Goal: Transaction & Acquisition: Book appointment/travel/reservation

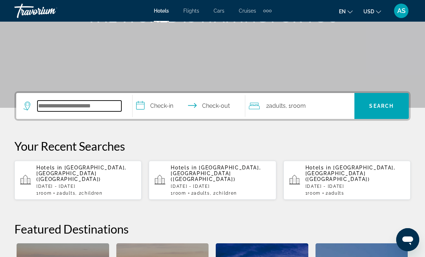
click at [97, 100] on input "Search widget" at bounding box center [79, 105] width 84 height 11
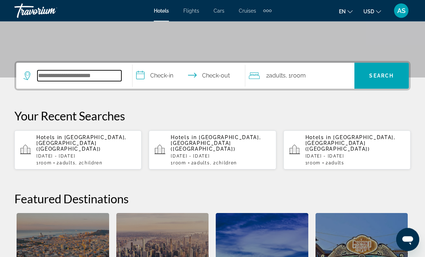
scroll to position [176, 0]
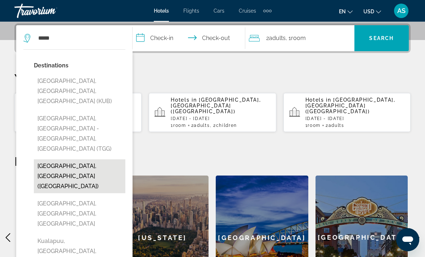
click at [90, 159] on button "[GEOGRAPHIC_DATA], [GEOGRAPHIC_DATA] ([GEOGRAPHIC_DATA])" at bounding box center [79, 176] width 91 height 34
type input "**********"
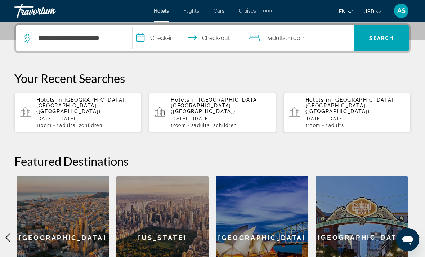
click at [165, 37] on input "**********" at bounding box center [191, 39] width 116 height 28
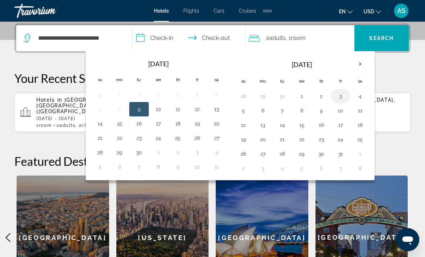
click at [338, 95] on button "3" at bounding box center [341, 96] width 12 height 10
click at [264, 109] on button "6" at bounding box center [263, 110] width 12 height 10
type input "**********"
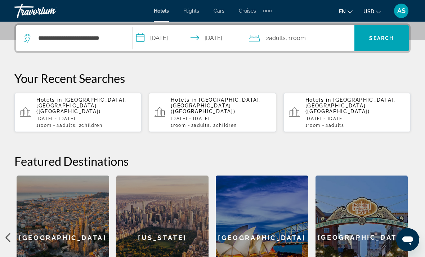
click at [304, 35] on span "Room" at bounding box center [298, 38] width 15 height 7
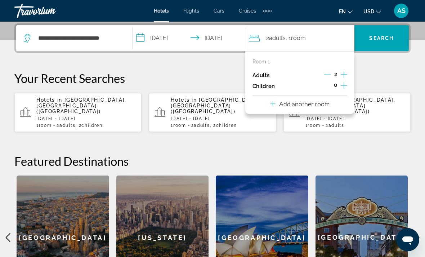
click at [342, 75] on icon "Increment adults" at bounding box center [344, 74] width 6 height 9
click at [343, 75] on icon "Increment adults" at bounding box center [344, 74] width 6 height 9
click at [327, 75] on icon "Decrement adults" at bounding box center [327, 74] width 6 height 6
click at [326, 75] on icon "Decrement adults" at bounding box center [327, 74] width 6 height 6
click at [381, 44] on span "Search widget" at bounding box center [381, 38] width 54 height 17
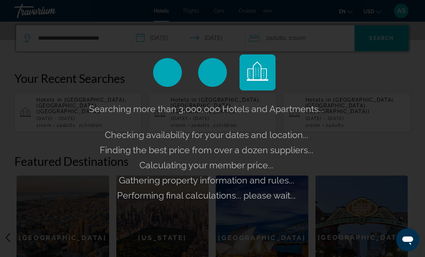
click at [332, 41] on div "Searching more than 3,000,000 Hotels and Apartments... Checking availability fo…" at bounding box center [212, 128] width 425 height 257
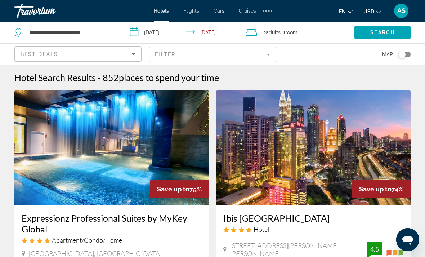
click at [297, 34] on span "Room" at bounding box center [291, 33] width 12 height 6
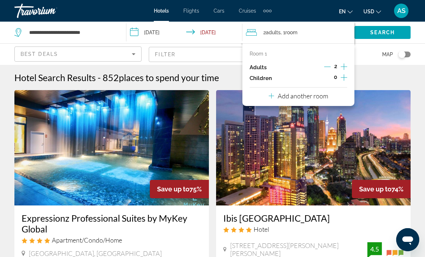
click at [325, 98] on div "Add another room" at bounding box center [298, 95] width 59 height 9
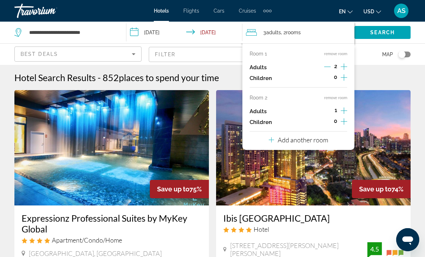
click at [343, 106] on icon "Increment adults" at bounding box center [344, 110] width 6 height 9
click at [384, 30] on span "Search" at bounding box center [382, 33] width 24 height 6
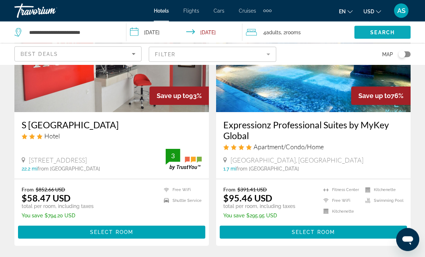
scroll to position [87, 0]
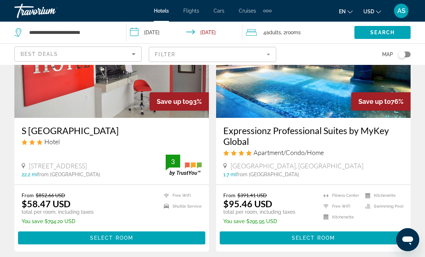
click at [262, 57] on mat-form-field "Filter" at bounding box center [212, 54] width 127 height 15
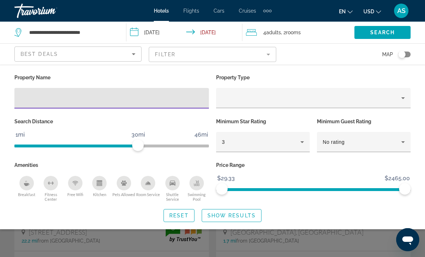
scroll to position [20, 0]
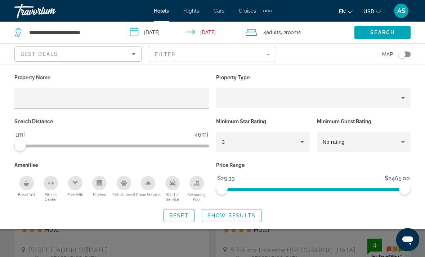
click at [260, 157] on div "Hotel Filters" at bounding box center [263, 156] width 94 height 8
click at [250, 162] on p "Price Range" at bounding box center [313, 165] width 194 height 10
click at [299, 162] on p "Price Range" at bounding box center [313, 165] width 194 height 10
click at [299, 163] on p "Price Range" at bounding box center [313, 165] width 194 height 10
click at [289, 168] on p "Price Range" at bounding box center [313, 165] width 194 height 10
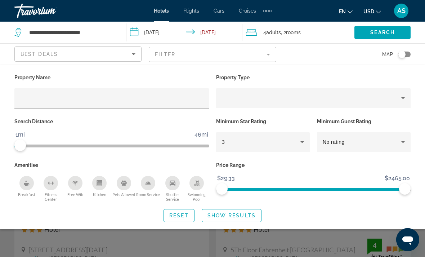
click at [277, 162] on p "Price Range" at bounding box center [313, 165] width 194 height 10
click at [297, 160] on p "Price Range" at bounding box center [313, 165] width 194 height 10
click at [305, 159] on div "Hotel Filters" at bounding box center [263, 156] width 94 height 8
click at [278, 165] on p "Price Range" at bounding box center [313, 165] width 194 height 10
click at [234, 168] on p "Price Range" at bounding box center [313, 165] width 194 height 10
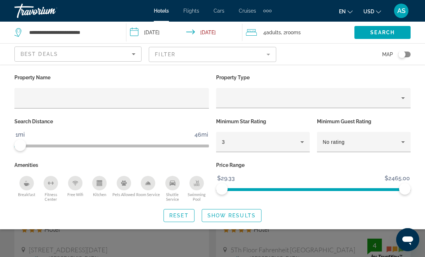
click at [237, 158] on div "Hotel Filters" at bounding box center [263, 156] width 94 height 8
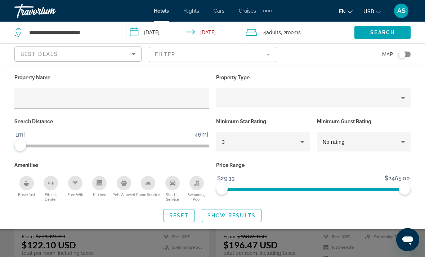
scroll to position [42, 0]
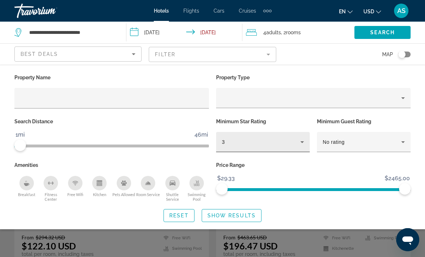
click at [282, 139] on div "3" at bounding box center [261, 142] width 78 height 9
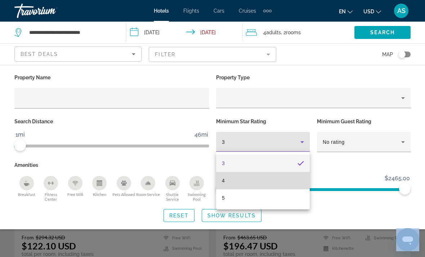
click at [244, 181] on mat-option "4" at bounding box center [263, 180] width 94 height 17
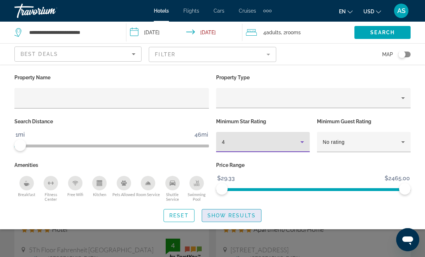
click at [238, 215] on span "Show Results" at bounding box center [231, 215] width 48 height 6
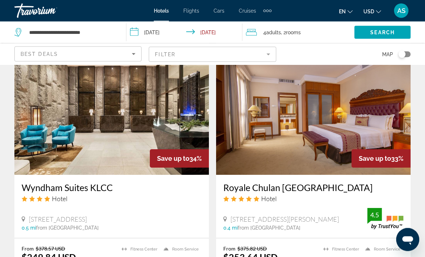
scroll to position [814, 0]
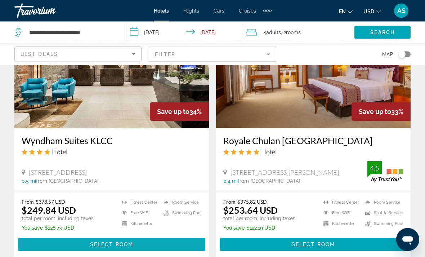
click at [133, 245] on span "Main content" at bounding box center [111, 244] width 187 height 17
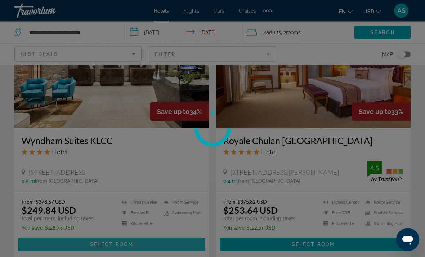
scroll to position [860, 0]
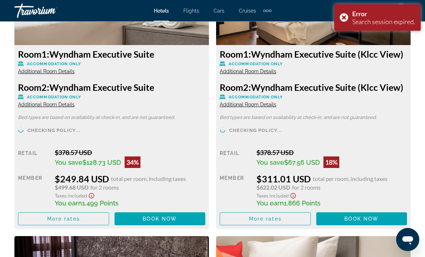
scroll to position [1190, 0]
click at [79, 219] on span "More rates" at bounding box center [63, 219] width 33 height 6
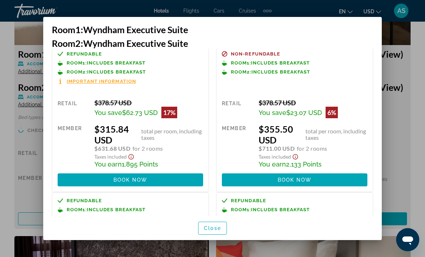
scroll to position [156, 0]
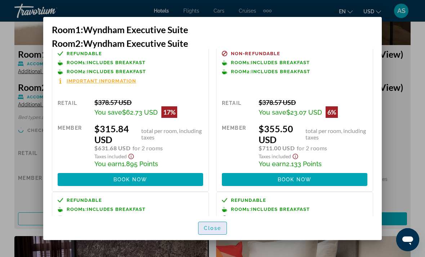
click at [216, 231] on span "Close" at bounding box center [212, 228] width 17 height 6
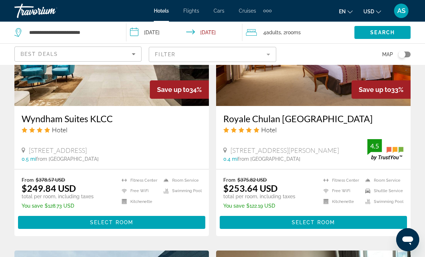
scroll to position [932, 0]
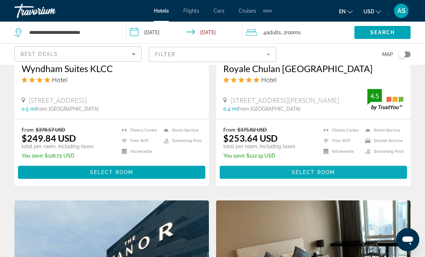
click at [367, 170] on span "Main content" at bounding box center [313, 171] width 187 height 17
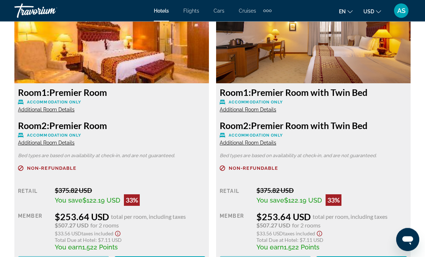
scroll to position [1203, 0]
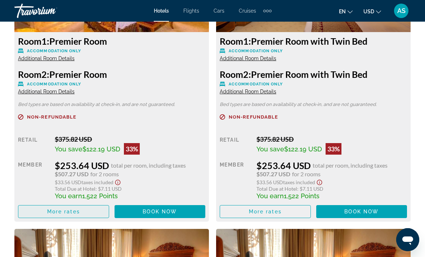
click at [77, 212] on span "More rates" at bounding box center [63, 211] width 33 height 6
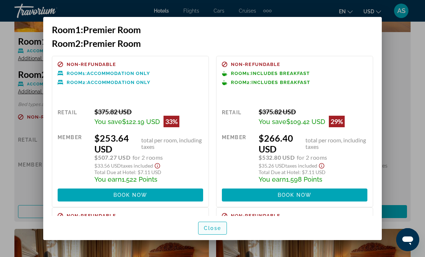
click at [212, 237] on span "button" at bounding box center [212, 227] width 28 height 17
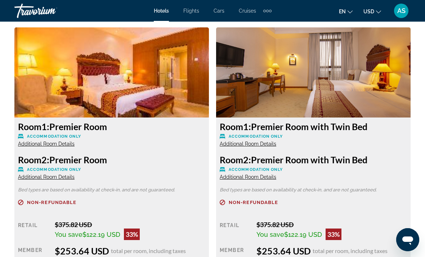
scroll to position [1111, 0]
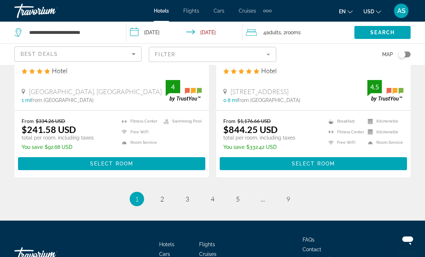
scroll to position [1490, 0]
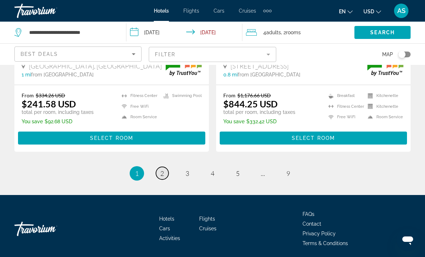
click at [165, 171] on link "page 2" at bounding box center [162, 173] width 13 height 13
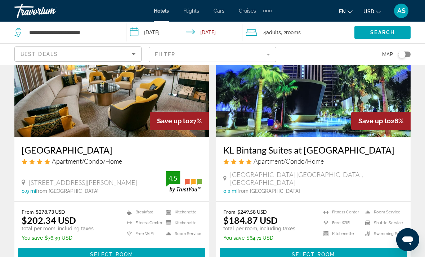
scroll to position [80, 0]
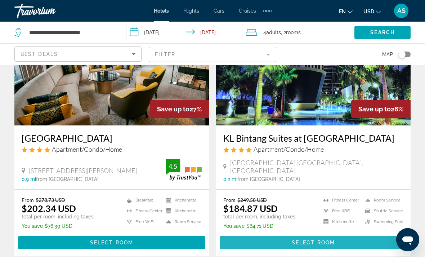
click at [330, 243] on span "Select Room" at bounding box center [313, 242] width 43 height 6
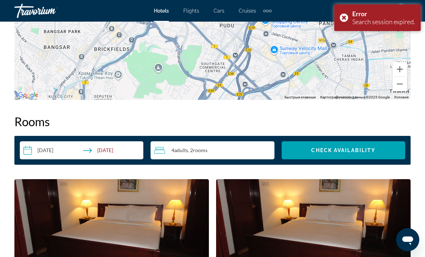
scroll to position [962, 0]
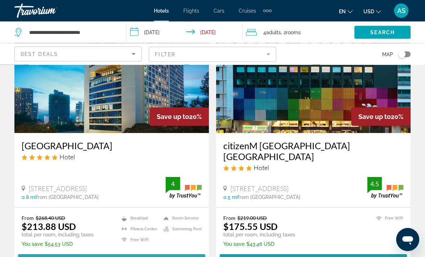
scroll to position [1387, 0]
click at [151, 252] on span "Main content" at bounding box center [111, 260] width 187 height 17
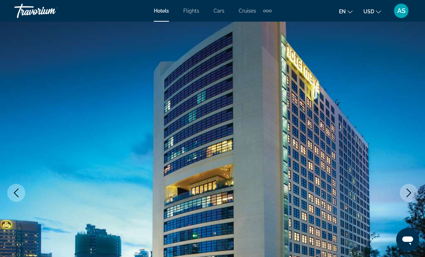
click at [403, 203] on img "Main content" at bounding box center [212, 193] width 425 height 342
click at [408, 194] on icon "Next image" at bounding box center [408, 192] width 9 height 9
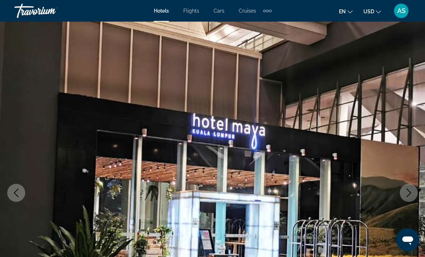
click at [408, 196] on icon "Next image" at bounding box center [408, 192] width 9 height 9
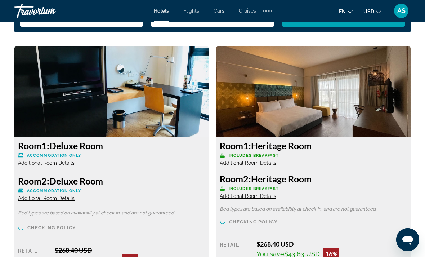
scroll to position [1092, 0]
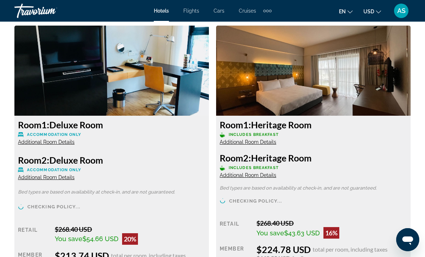
click at [264, 139] on span "Additional Room Details" at bounding box center [248, 142] width 57 height 6
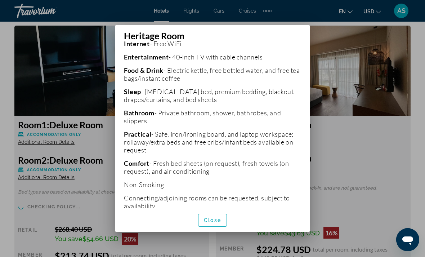
scroll to position [191, 0]
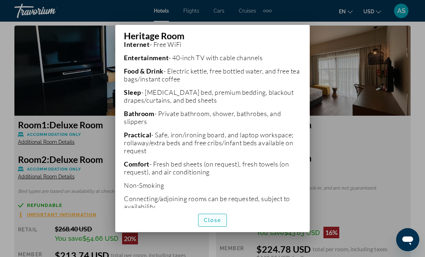
click at [214, 229] on span "button" at bounding box center [212, 219] width 28 height 17
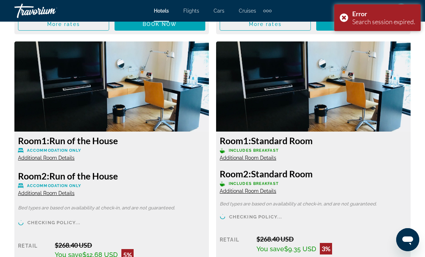
scroll to position [1355, 0]
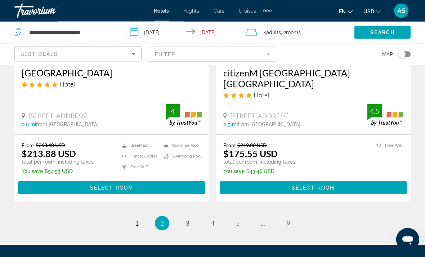
scroll to position [1486, 0]
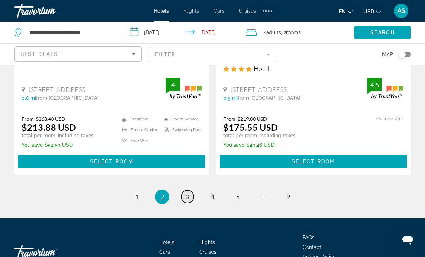
click at [188, 190] on link "page 3" at bounding box center [187, 196] width 13 height 13
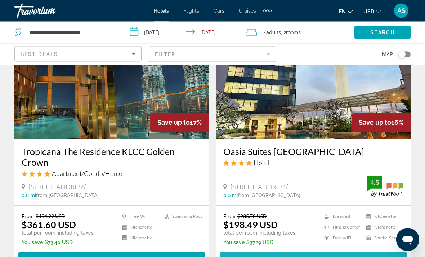
scroll to position [593, 0]
click at [335, 250] on span "Main content" at bounding box center [313, 258] width 187 height 17
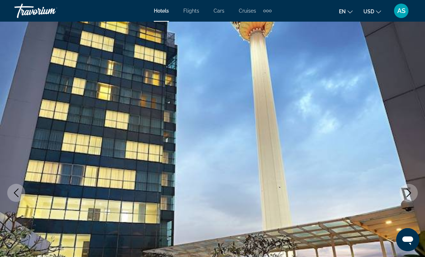
click at [408, 192] on icon "Next image" at bounding box center [408, 192] width 9 height 9
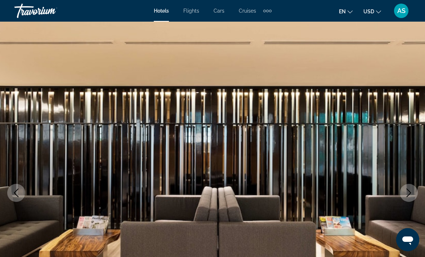
click at [410, 188] on icon "Next image" at bounding box center [408, 192] width 9 height 9
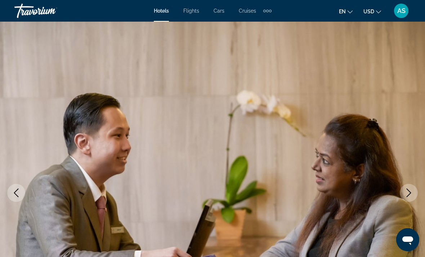
click at [408, 187] on button "Next image" at bounding box center [409, 193] width 18 height 18
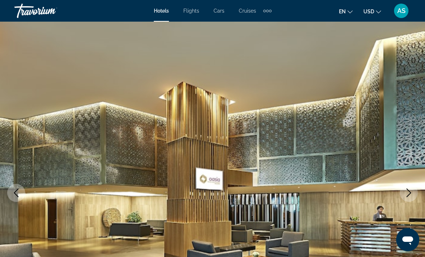
click at [412, 185] on button "Next image" at bounding box center [409, 193] width 18 height 18
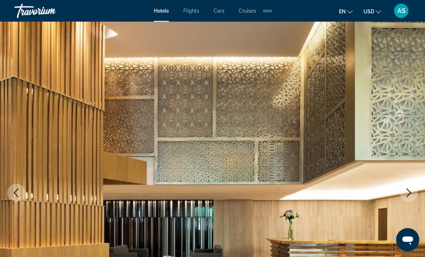
click at [408, 190] on icon "Next image" at bounding box center [409, 192] width 5 height 9
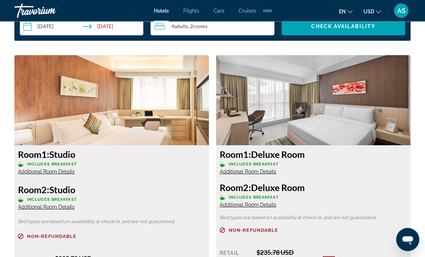
scroll to position [1090, 0]
click at [267, 173] on span "Additional Room Details" at bounding box center [248, 172] width 57 height 6
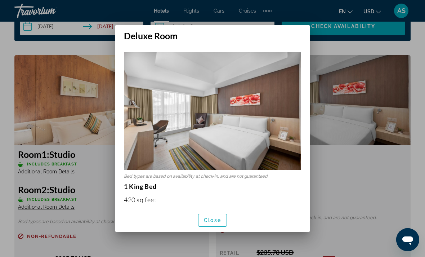
scroll to position [0, 0]
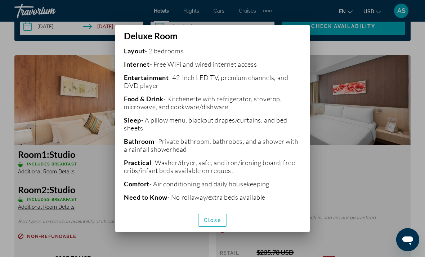
click at [212, 229] on span "button" at bounding box center [212, 219] width 28 height 17
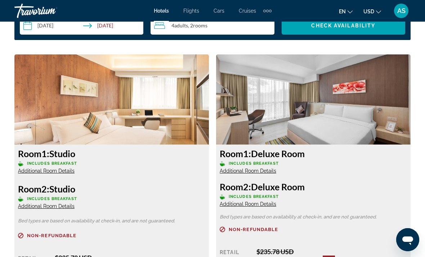
scroll to position [1091, 0]
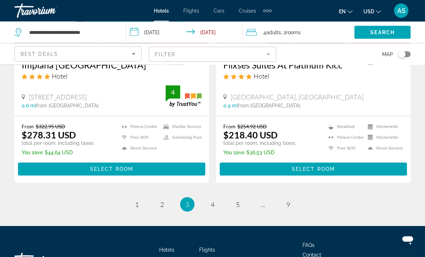
scroll to position [1491, 0]
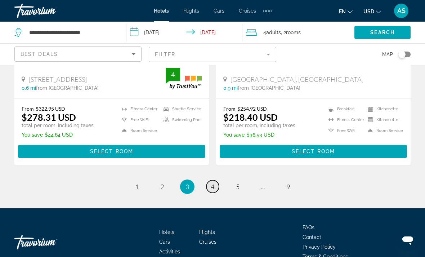
click at [215, 180] on link "page 4" at bounding box center [212, 186] width 13 height 13
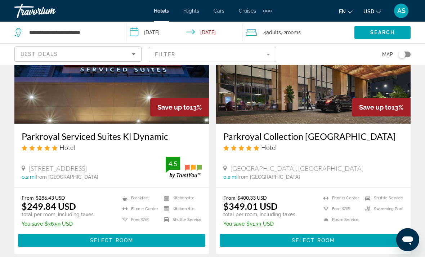
scroll to position [365, 0]
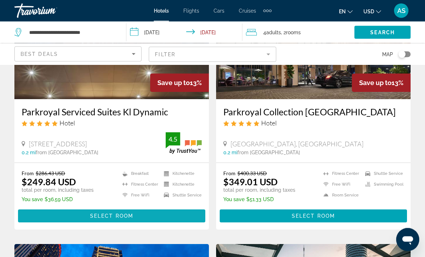
click at [136, 210] on span "Main content" at bounding box center [111, 215] width 187 height 17
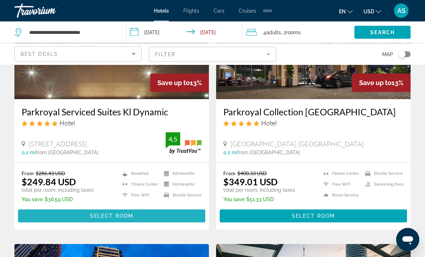
scroll to position [366, 0]
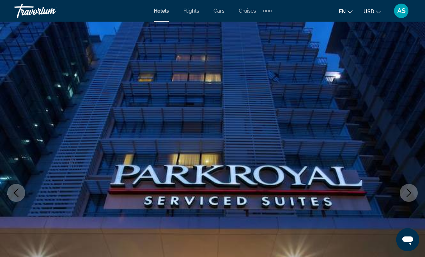
click at [417, 193] on button "Next image" at bounding box center [409, 193] width 18 height 18
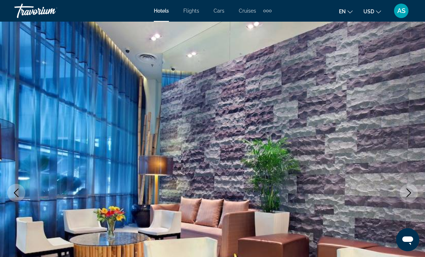
click at [407, 193] on icon "Next image" at bounding box center [408, 192] width 9 height 9
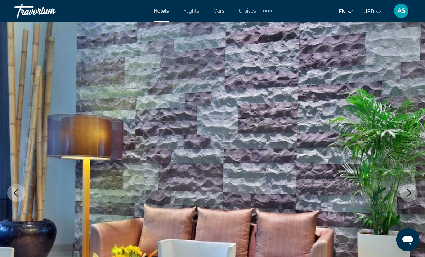
click at [404, 196] on icon "Next image" at bounding box center [408, 192] width 9 height 9
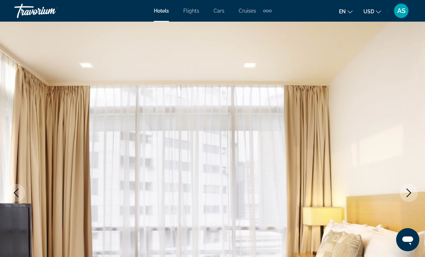
click at [405, 196] on icon "Next image" at bounding box center [408, 192] width 9 height 9
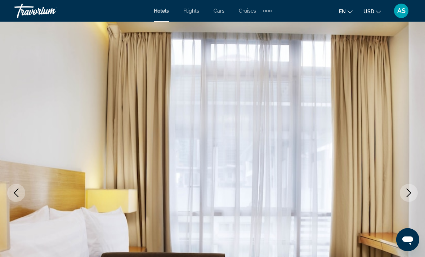
click at [403, 198] on button "Next image" at bounding box center [409, 193] width 18 height 18
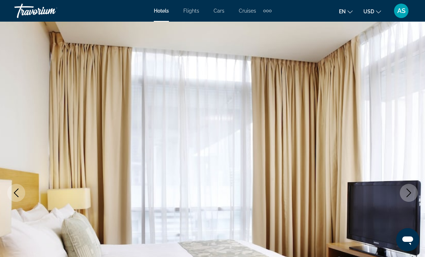
click at [405, 192] on icon "Next image" at bounding box center [408, 192] width 9 height 9
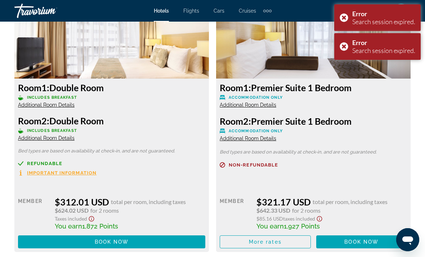
scroll to position [2575, 0]
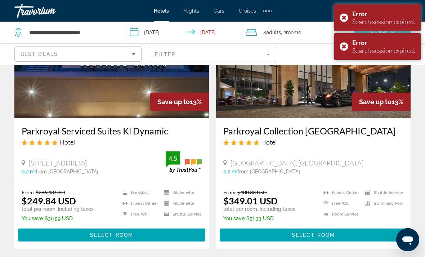
scroll to position [351, 0]
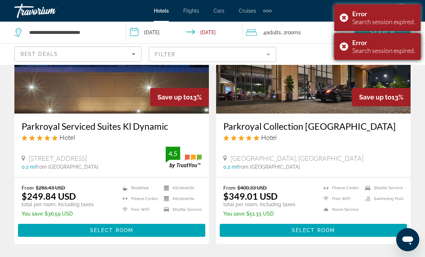
click at [347, 48] on div "Error Search session expired." at bounding box center [377, 46] width 86 height 27
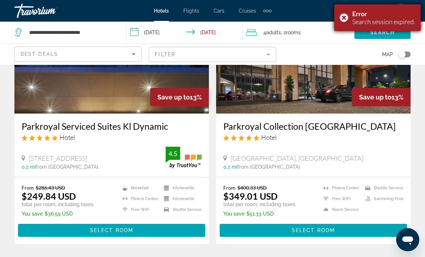
click at [340, 15] on div "Error Search session expired." at bounding box center [377, 17] width 86 height 27
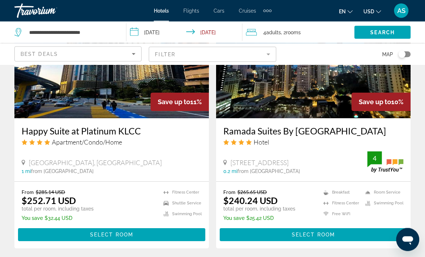
scroll to position [1411, 0]
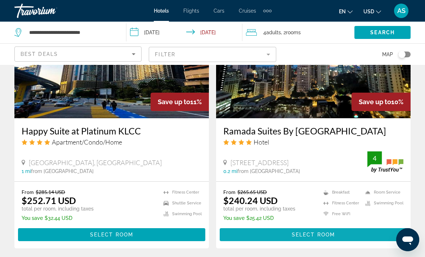
click at [336, 234] on span "Main content" at bounding box center [313, 234] width 187 height 17
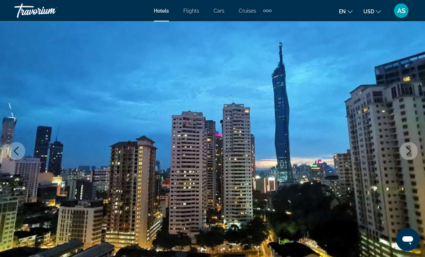
scroll to position [42, 0]
click at [414, 154] on button "Next image" at bounding box center [409, 151] width 18 height 18
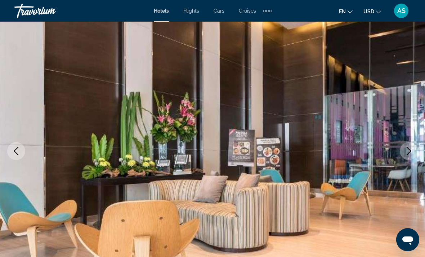
click at [416, 153] on button "Next image" at bounding box center [409, 151] width 18 height 18
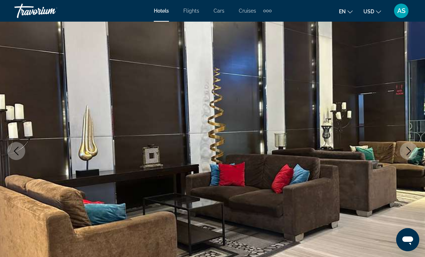
click at [420, 152] on img "Main content" at bounding box center [212, 151] width 425 height 342
click at [408, 149] on icon "Next image" at bounding box center [408, 151] width 9 height 9
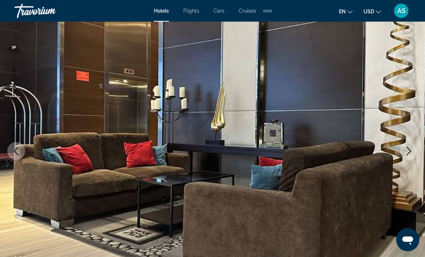
click at [399, 150] on img "Main content" at bounding box center [212, 151] width 425 height 342
click at [407, 148] on icon "Next image" at bounding box center [408, 151] width 9 height 9
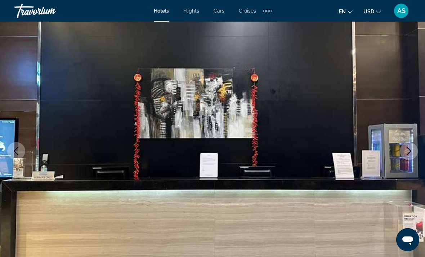
click at [413, 147] on button "Next image" at bounding box center [409, 151] width 18 height 18
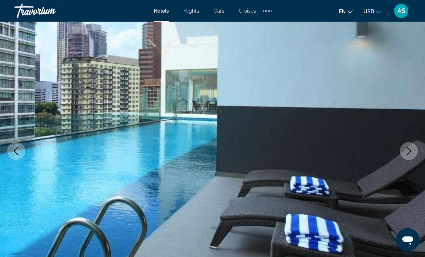
click at [410, 153] on icon "Next image" at bounding box center [408, 151] width 9 height 9
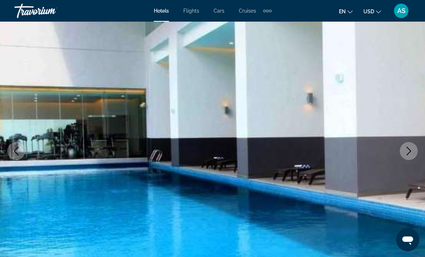
click at [407, 154] on icon "Next image" at bounding box center [409, 151] width 5 height 9
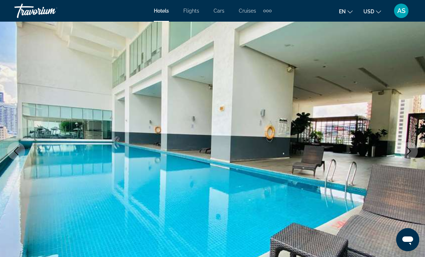
click at [409, 148] on icon "Next image" at bounding box center [408, 151] width 9 height 9
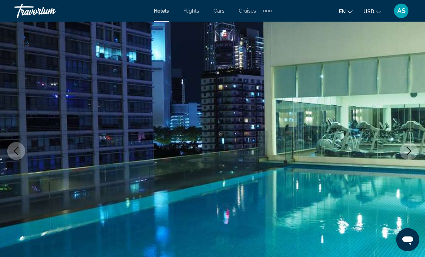
click at [408, 148] on icon "Next image" at bounding box center [409, 151] width 5 height 9
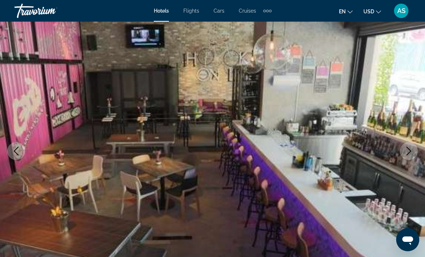
click at [414, 147] on button "Next image" at bounding box center [409, 151] width 18 height 18
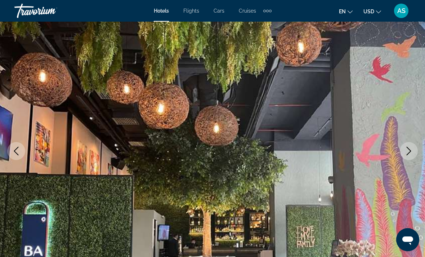
click at [409, 153] on icon "Next image" at bounding box center [408, 151] width 9 height 9
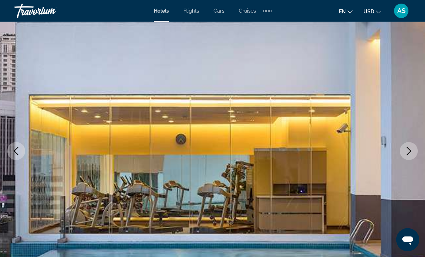
click at [407, 153] on icon "Next image" at bounding box center [408, 151] width 9 height 9
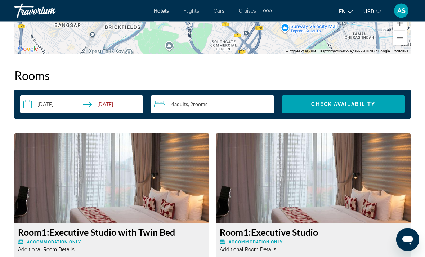
scroll to position [993, 0]
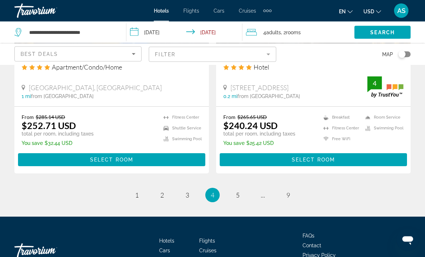
scroll to position [1508, 0]
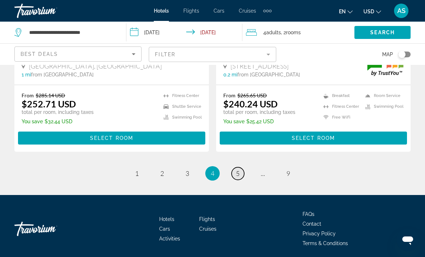
click at [239, 170] on span "5" at bounding box center [238, 173] width 4 height 8
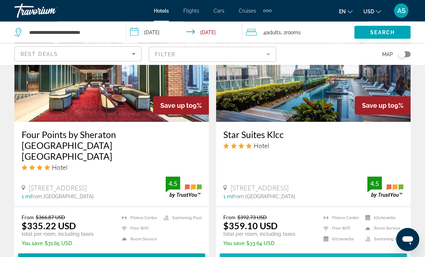
scroll to position [1145, 0]
click at [337, 251] on span "Main content" at bounding box center [313, 259] width 187 height 17
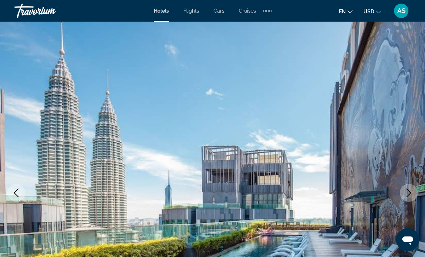
click at [411, 188] on button "Next image" at bounding box center [409, 193] width 18 height 18
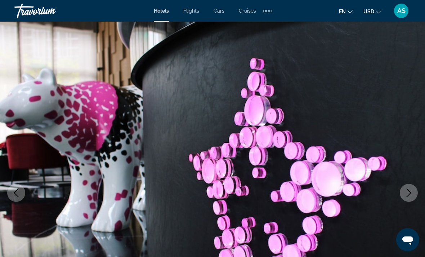
click at [409, 196] on icon "Next image" at bounding box center [408, 192] width 9 height 9
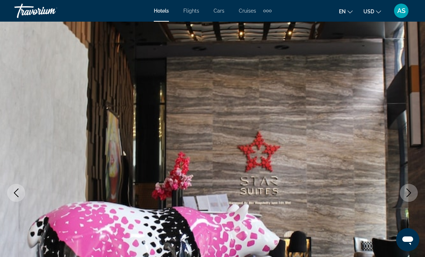
click at [414, 187] on button "Next image" at bounding box center [409, 193] width 18 height 18
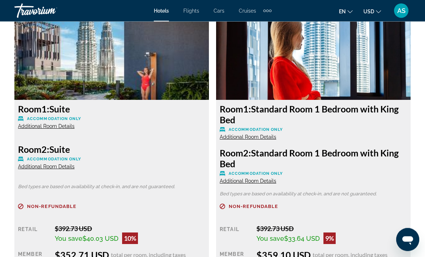
scroll to position [1126, 0]
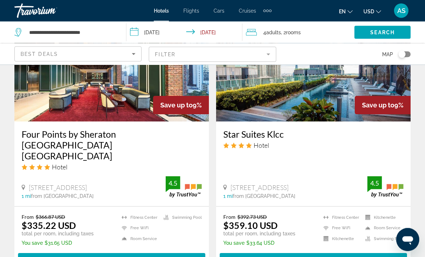
scroll to position [1146, 0]
click at [142, 251] on span "Main content" at bounding box center [111, 259] width 187 height 17
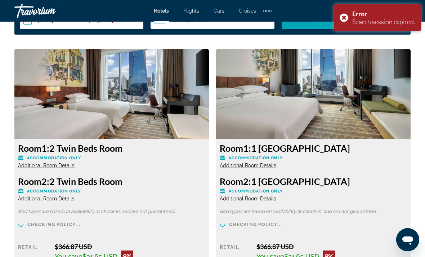
scroll to position [1085, 0]
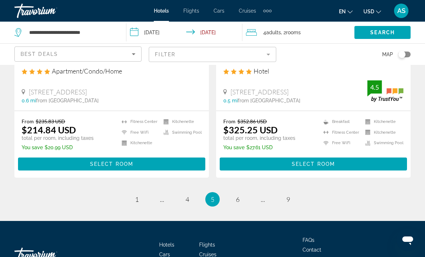
scroll to position [1508, 0]
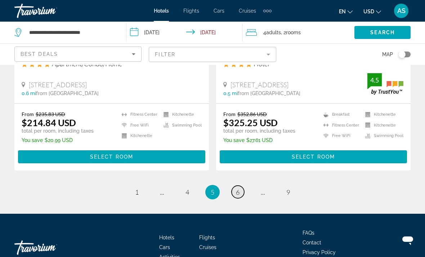
click at [241, 185] on link "page 6" at bounding box center [238, 191] width 13 height 13
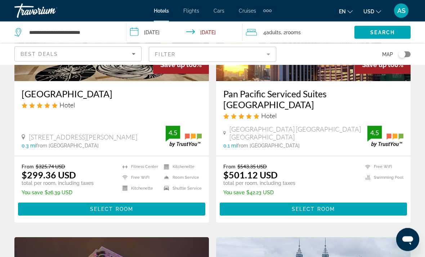
scroll to position [124, 0]
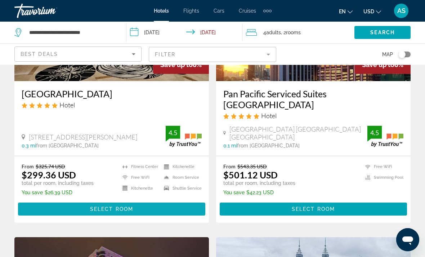
click at [137, 203] on span "Main content" at bounding box center [111, 208] width 187 height 17
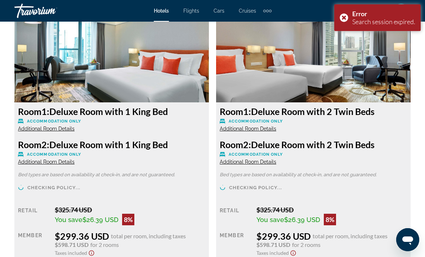
scroll to position [1133, 0]
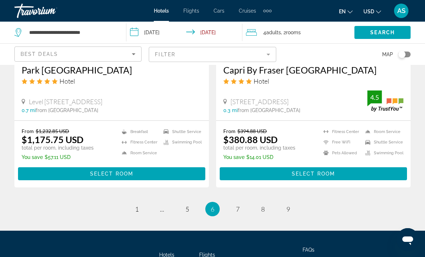
scroll to position [1496, 0]
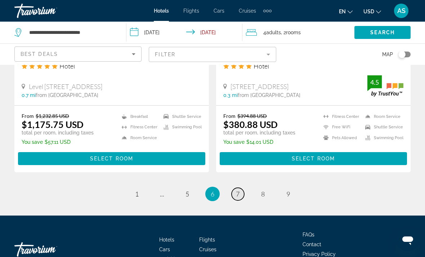
click at [238, 190] on span "7" at bounding box center [238, 194] width 4 height 8
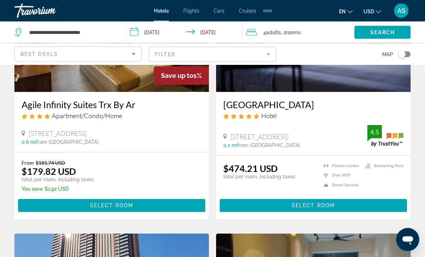
scroll to position [909, 0]
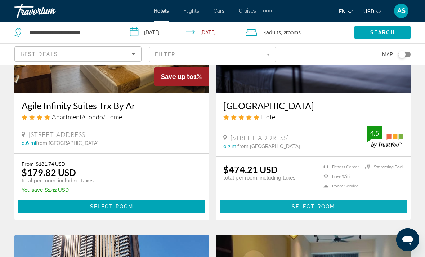
click at [335, 201] on span "Main content" at bounding box center [313, 206] width 187 height 17
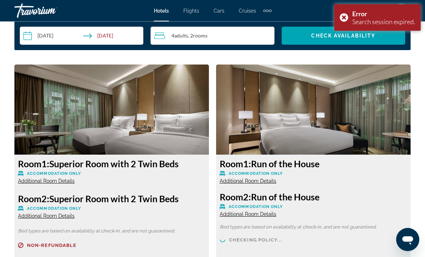
scroll to position [1074, 0]
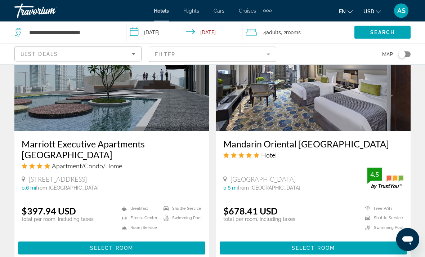
scroll to position [1389, 0]
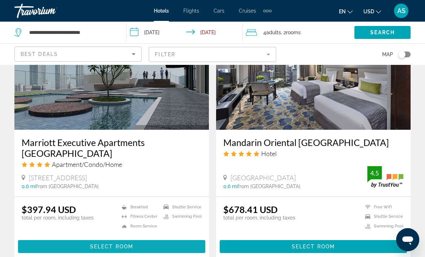
click at [116, 243] on span "Select Room" at bounding box center [111, 246] width 43 height 6
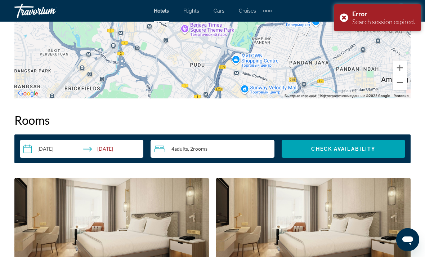
scroll to position [964, 0]
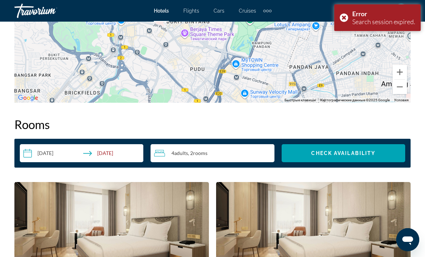
click at [246, 154] on div "4 Adult Adults , 2 Room rooms" at bounding box center [214, 153] width 120 height 9
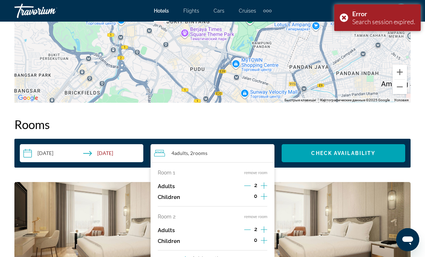
click at [257, 217] on button "remove room" at bounding box center [255, 216] width 23 height 5
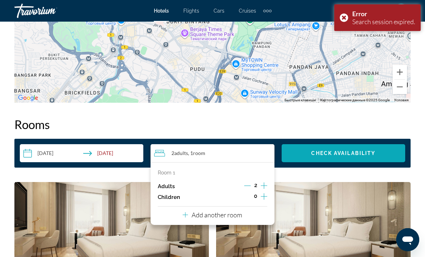
click at [326, 153] on span "Check Availability" at bounding box center [343, 153] width 64 height 6
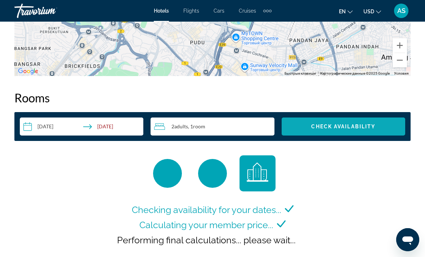
scroll to position [943, 0]
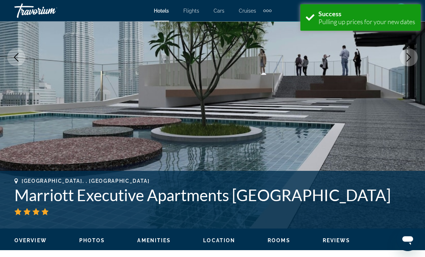
scroll to position [128, 0]
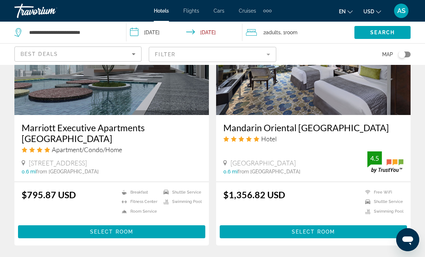
scroll to position [1396, 0]
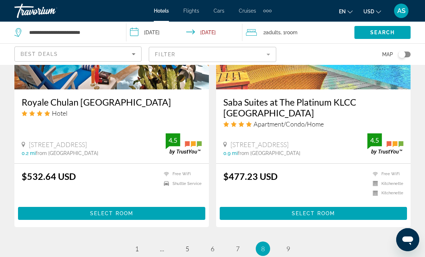
scroll to position [1446, 0]
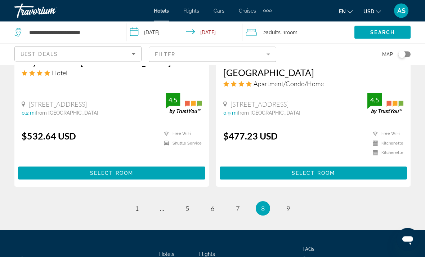
click at [297, 32] on span "Room" at bounding box center [291, 33] width 12 height 6
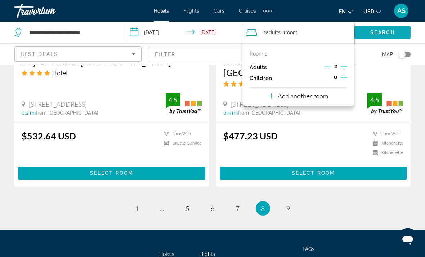
click at [392, 32] on span "Search" at bounding box center [382, 33] width 24 height 6
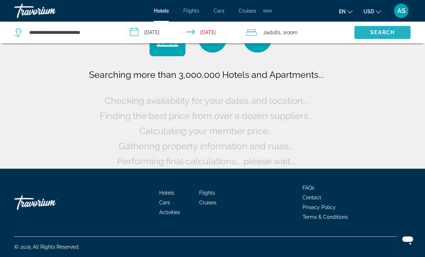
scroll to position [11, 0]
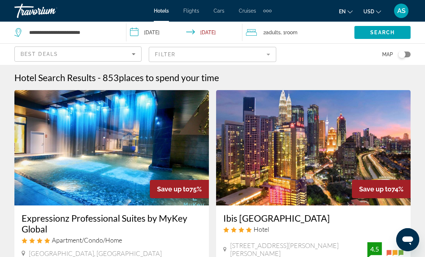
click at [239, 44] on input "**********" at bounding box center [185, 34] width 118 height 24
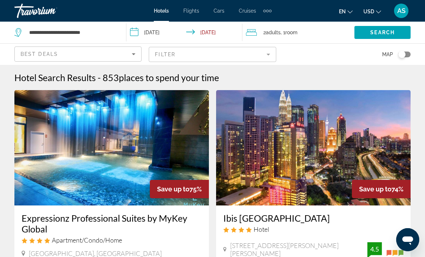
click at [235, 57] on mat-form-field "Filter" at bounding box center [212, 54] width 127 height 15
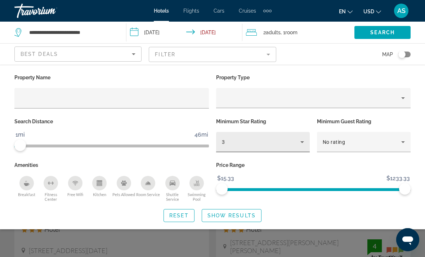
click at [297, 138] on div "3" at bounding box center [261, 142] width 78 height 9
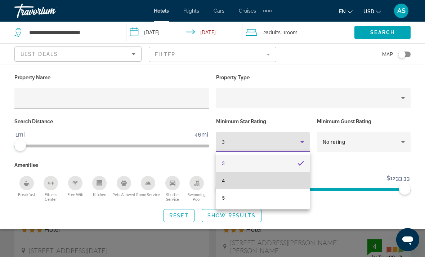
click at [256, 183] on mat-option "4" at bounding box center [263, 180] width 94 height 17
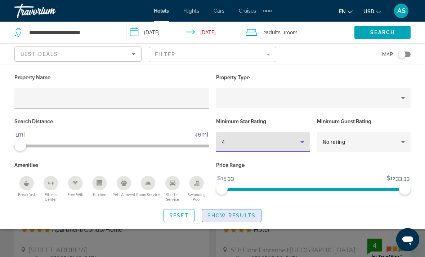
click at [247, 215] on span "Show Results" at bounding box center [231, 215] width 48 height 6
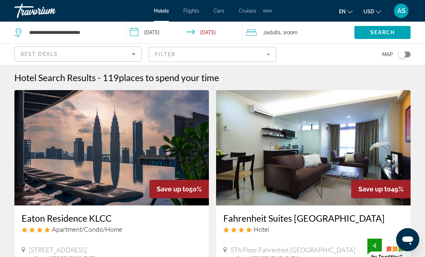
click at [129, 52] on div "Best Deals" at bounding box center [76, 54] width 111 height 9
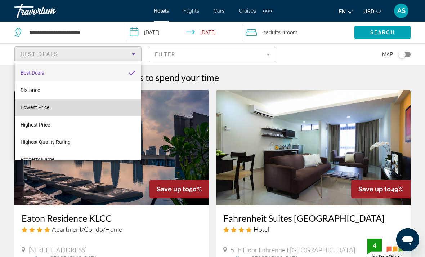
click at [49, 108] on span "Lowest Price" at bounding box center [35, 107] width 29 height 6
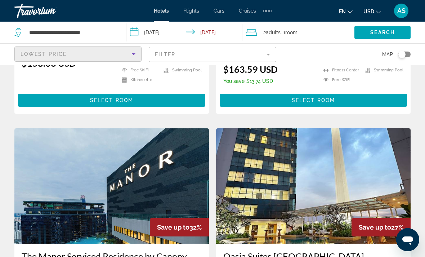
scroll to position [1034, 0]
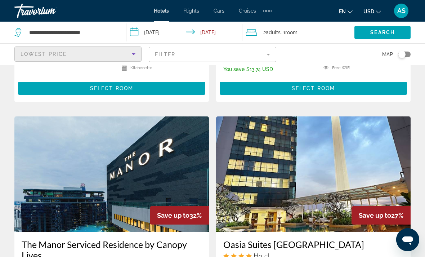
click at [267, 50] on mat-form-field "Filter" at bounding box center [212, 54] width 127 height 15
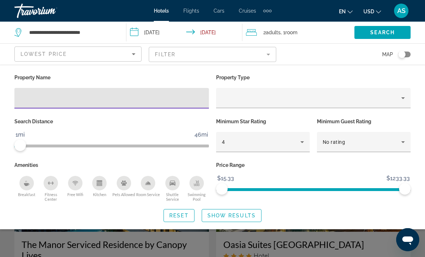
click at [358, 250] on div "Search widget" at bounding box center [212, 182] width 425 height 149
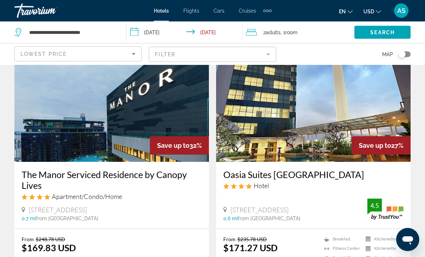
scroll to position [1105, 0]
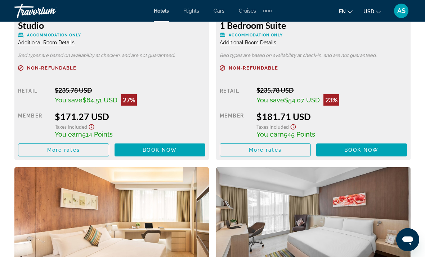
scroll to position [1217, 0]
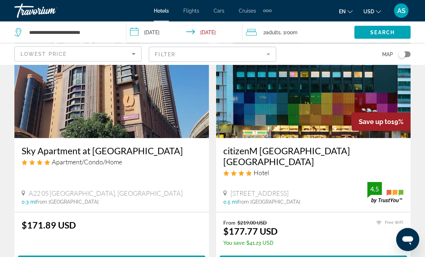
scroll to position [1424, 0]
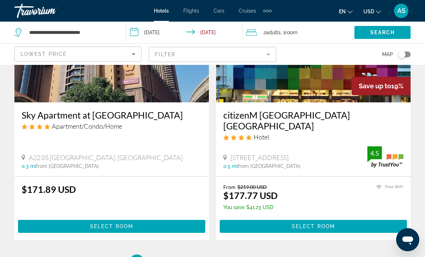
click at [266, 55] on mat-form-field "Filter" at bounding box center [212, 54] width 127 height 15
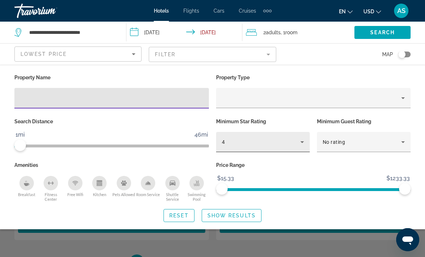
click at [249, 144] on div "4" at bounding box center [261, 142] width 78 height 9
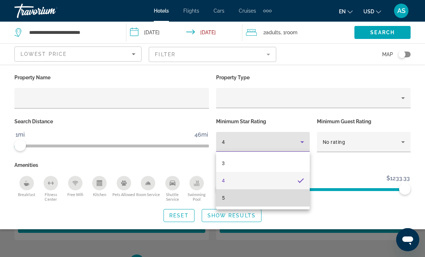
click at [234, 203] on mat-option "5" at bounding box center [263, 197] width 94 height 17
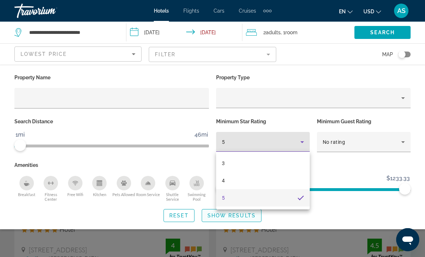
click at [236, 217] on span "Show Results" at bounding box center [231, 215] width 48 height 6
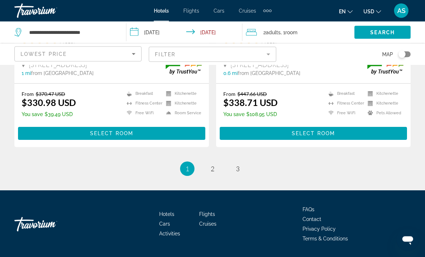
scroll to position [1477, 0]
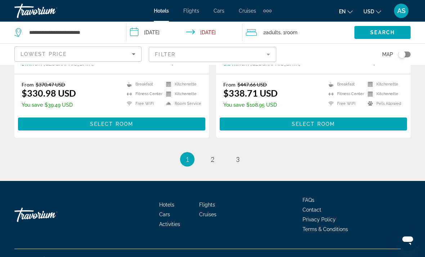
click at [297, 29] on span ", 1 Room rooms" at bounding box center [288, 32] width 17 height 10
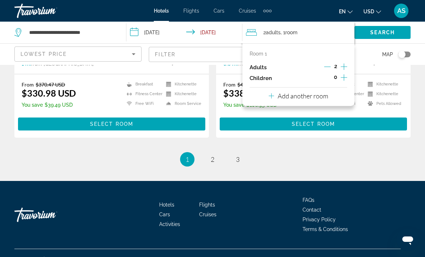
click at [345, 66] on icon "Increment adults" at bounding box center [344, 66] width 6 height 9
click at [344, 63] on icon "Increment adults" at bounding box center [344, 66] width 6 height 9
click at [378, 31] on span "Search" at bounding box center [382, 33] width 24 height 6
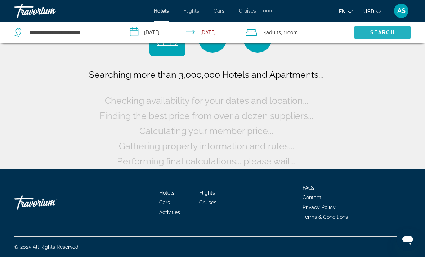
scroll to position [11, 0]
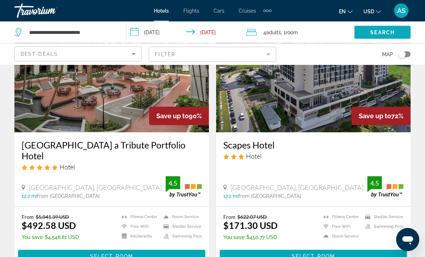
scroll to position [103, 0]
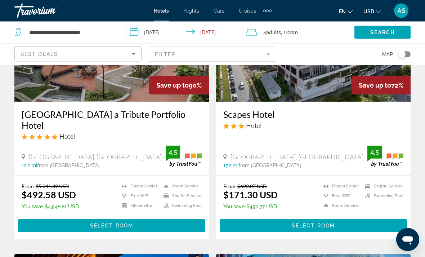
click at [265, 53] on mat-form-field "Filter" at bounding box center [212, 54] width 127 height 15
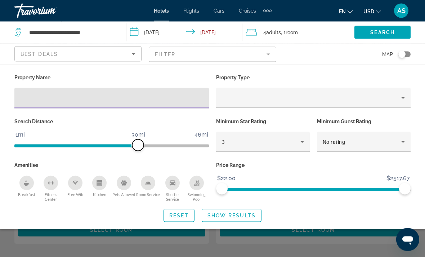
scroll to position [99, 0]
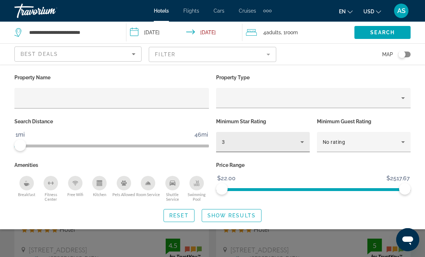
click at [267, 142] on div "3" at bounding box center [261, 142] width 78 height 9
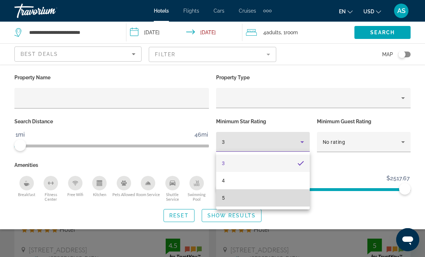
click at [244, 199] on mat-option "5" at bounding box center [263, 197] width 94 height 17
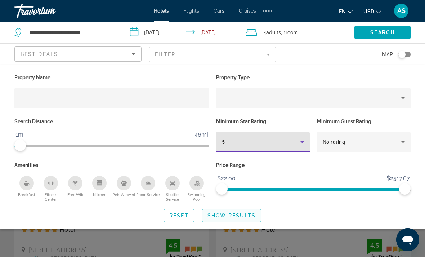
click at [242, 217] on span "Show Results" at bounding box center [231, 215] width 48 height 6
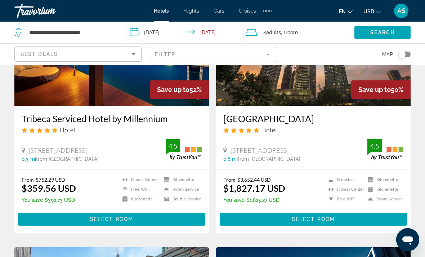
scroll to position [102, 0]
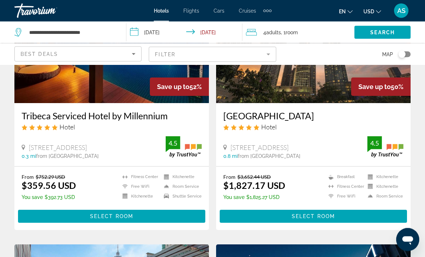
click at [134, 57] on icon "Sort by" at bounding box center [133, 54] width 9 height 9
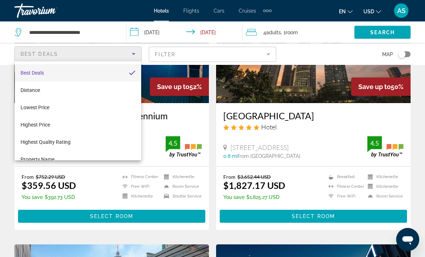
scroll to position [102, 0]
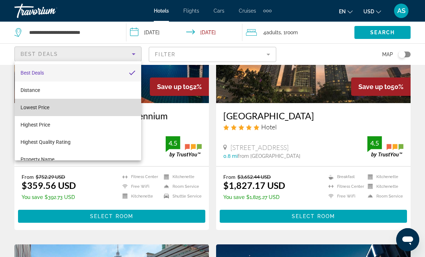
click at [56, 110] on mat-option "Lowest Price" at bounding box center [78, 107] width 126 height 17
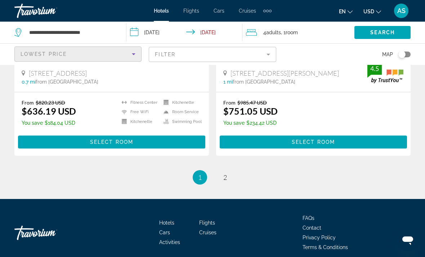
scroll to position [1489, 0]
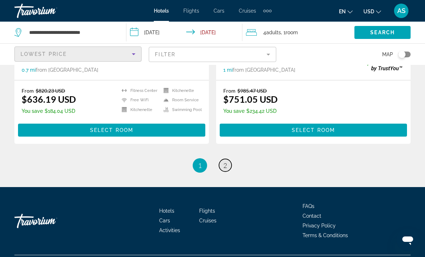
click at [226, 171] on link "page 2" at bounding box center [225, 165] width 13 height 13
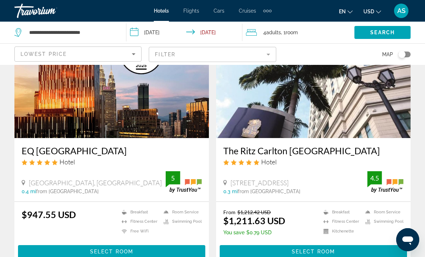
scroll to position [602, 0]
